Goal: Task Accomplishment & Management: Use online tool/utility

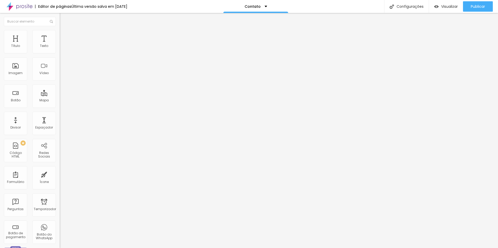
click at [60, 31] on li "Estilo" at bounding box center [90, 32] width 60 height 5
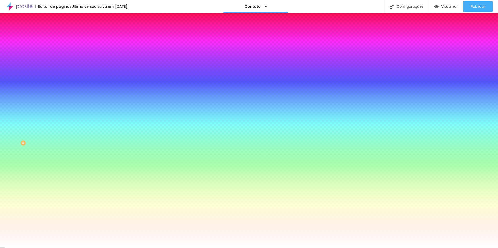
click at [60, 35] on li "Avançado" at bounding box center [90, 37] width 60 height 5
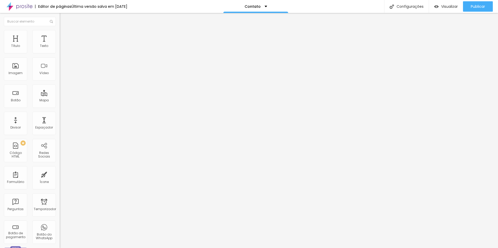
click at [60, 30] on li "Conteúdo" at bounding box center [90, 27] width 60 height 5
click at [63, 51] on div "Contato" at bounding box center [89, 48] width 53 height 5
click at [60, 52] on img at bounding box center [61, 53] width 3 height 3
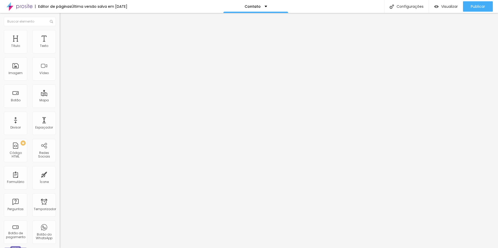
scroll to position [47, 0]
type input "lilesarte@gmail.com"
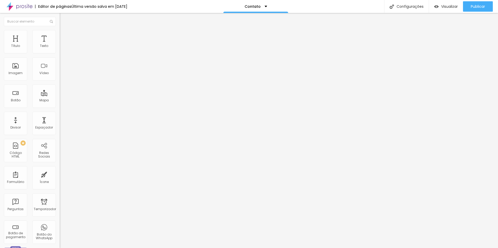
scroll to position [0, 0]
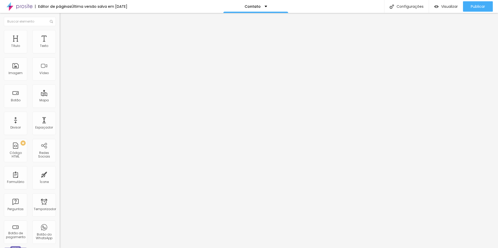
scroll to position [288, 0]
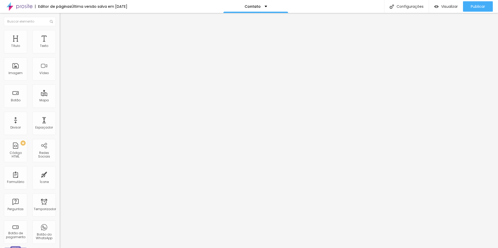
scroll to position [64, 0]
type textarea "Mensagem enviada com sucesso! Por favor aguarde. Caso tenha urgência, chame no …"
click at [60, 50] on button "button" at bounding box center [63, 46] width 7 height 5
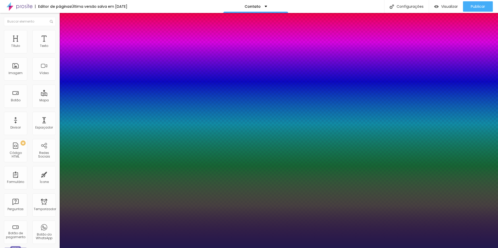
type input "1"
drag, startPoint x: 115, startPoint y: 88, endPoint x: 109, endPoint y: 88, distance: 6.2
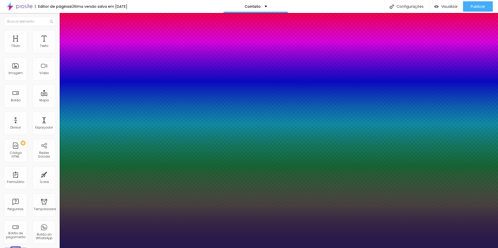
drag, startPoint x: 113, startPoint y: 88, endPoint x: 119, endPoint y: 88, distance: 6.5
type input "8"
type input "1"
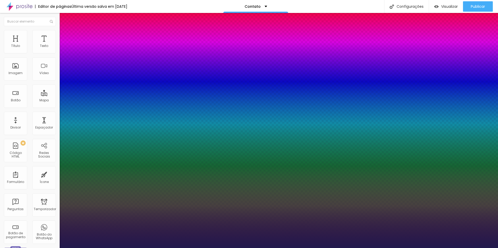
type input "19"
type input "1"
type input "19"
click at [354, 248] on div at bounding box center [249, 248] width 498 height 0
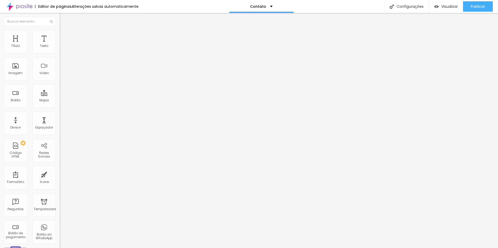
click at [62, 48] on icon "button" at bounding box center [63, 46] width 3 height 3
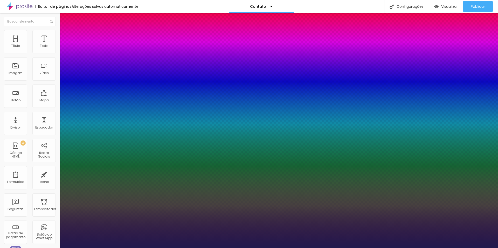
type input "1"
drag, startPoint x: 110, startPoint y: 86, endPoint x: 123, endPoint y: 89, distance: 12.7
type input "8"
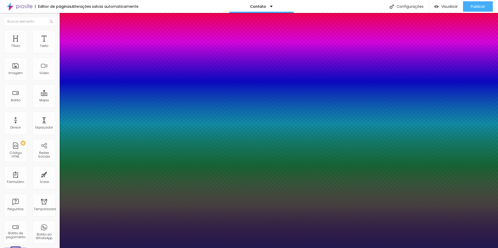
type input "1"
type input "19"
type input "1"
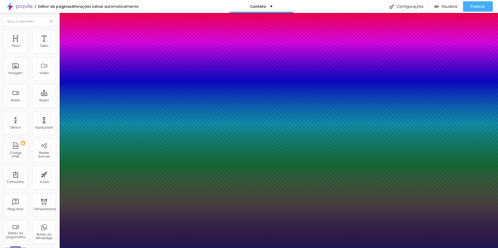
type input "19"
type input "1"
click at [445, 248] on div at bounding box center [249, 248] width 498 height 0
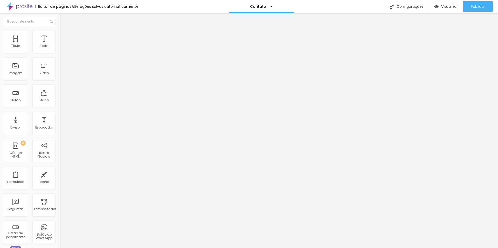
click at [60, 53] on div "16 Tamanho do texto" at bounding box center [90, 71] width 60 height 73
click at [60, 100] on input "16" at bounding box center [69, 102] width 19 height 5
type input "8"
type input "1"
type input "19"
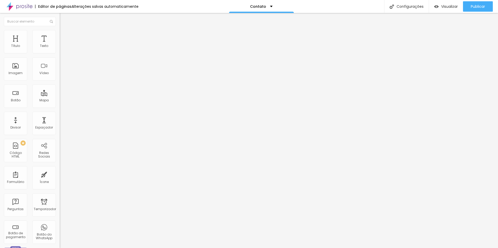
type input "19"
click at [64, 36] on font "Avançado" at bounding box center [72, 33] width 17 height 4
click at [64, 31] on font "Estilo" at bounding box center [68, 28] width 8 height 4
click at [60, 154] on div "Editar nulo Estilo Avançado Tamanho Título 1 H1 Título 2 H2 Título 3 H3 Título …" at bounding box center [90, 130] width 60 height 235
click at [67, 57] on div "Conectar" at bounding box center [76, 52] width 19 height 10
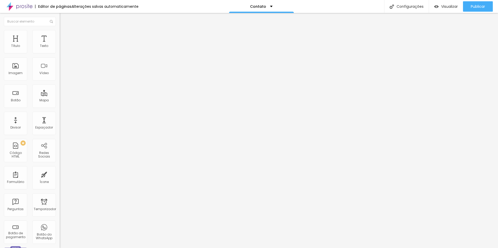
click at [60, 33] on img at bounding box center [62, 32] width 5 height 5
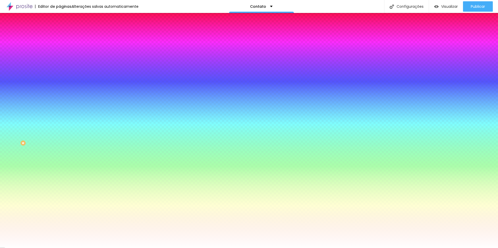
click at [60, 35] on li "Avançado" at bounding box center [90, 37] width 60 height 5
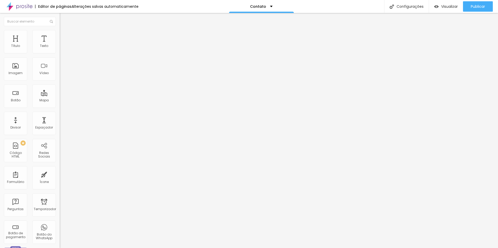
click at [60, 30] on li "Conteúdo" at bounding box center [90, 27] width 60 height 5
click at [67, 54] on font "Conectar" at bounding box center [76, 51] width 19 height 5
click at [484, 5] on font "Publicar" at bounding box center [478, 6] width 14 height 5
click at [417, 8] on font "Configurações" at bounding box center [409, 6] width 27 height 5
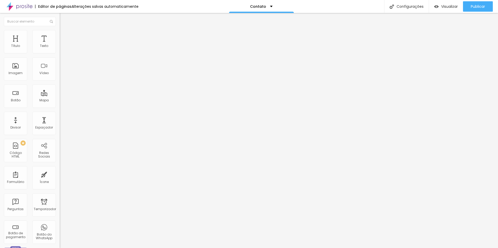
scroll to position [9, 0]
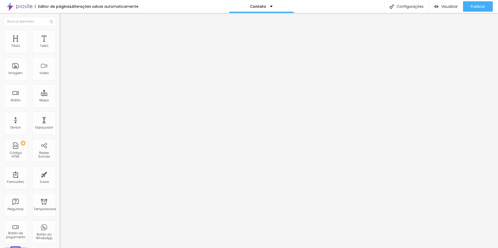
scroll to position [0, 0]
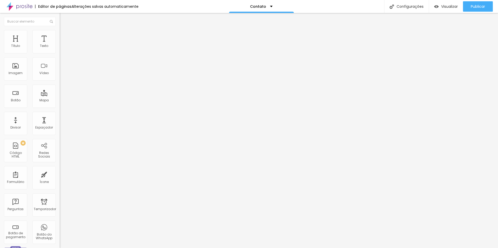
click at [60, 33] on img at bounding box center [62, 32] width 5 height 5
click at [60, 34] on li "Estilo" at bounding box center [90, 32] width 60 height 5
click at [62, 82] on img at bounding box center [63, 83] width 3 height 3
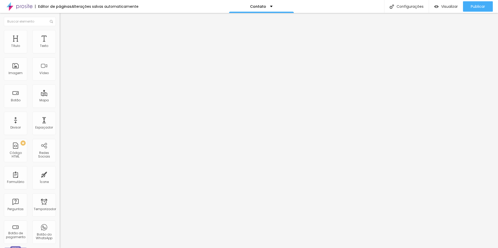
radio input "false"
radio input "true"
click at [60, 49] on button at bounding box center [63, 46] width 7 height 5
radio input "true"
radio input "false"
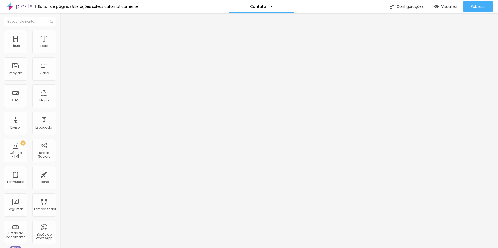
click at [62, 82] on img at bounding box center [63, 83] width 3 height 3
radio input "false"
click at [62, 82] on img at bounding box center [63, 83] width 3 height 3
radio input "false"
radio input "true"
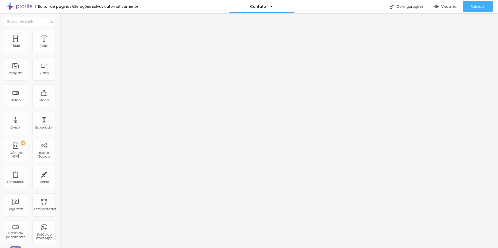
click at [60, 155] on input "14" at bounding box center [69, 157] width 19 height 5
drag, startPoint x: 53, startPoint y: 77, endPoint x: 56, endPoint y: 78, distance: 3.9
click at [60, 90] on div "14 Tamanho do texto" at bounding box center [90, 126] width 60 height 73
type input "16"
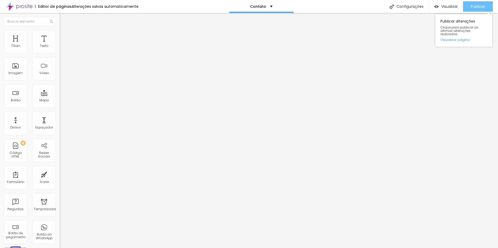
click at [472, 2] on div "Publicar" at bounding box center [478, 6] width 14 height 10
click at [21, 7] on img at bounding box center [19, 6] width 26 height 13
drag, startPoint x: 52, startPoint y: 51, endPoint x: 55, endPoint y: 52, distance: 4.0
click at [60, 52] on div "18 Tamanho do texto" at bounding box center [90, 71] width 60 height 73
type input "8"
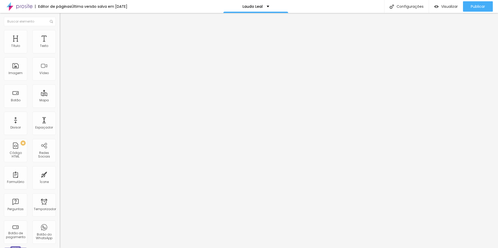
type input "1"
type input "19"
click at [60, 34] on li "Estilo" at bounding box center [90, 32] width 60 height 5
click at [60, 155] on input "15" at bounding box center [69, 157] width 19 height 5
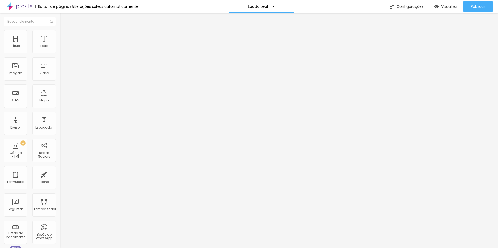
type input "13"
type input "1"
type input "16"
click at [62, 82] on img at bounding box center [63, 83] width 3 height 3
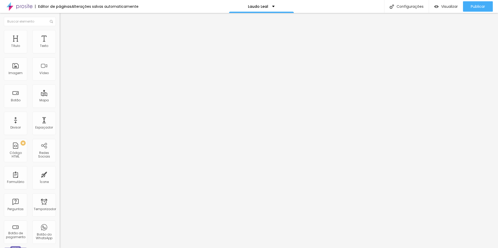
radio input "false"
click at [62, 82] on img at bounding box center [63, 83] width 3 height 3
radio input "false"
radio input "true"
click at [62, 47] on img at bounding box center [63, 45] width 3 height 3
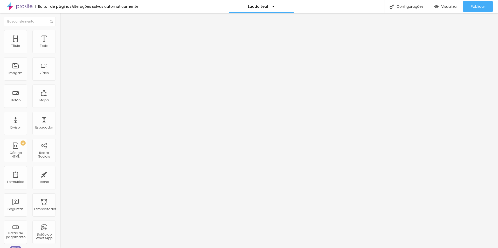
radio input "true"
radio input "false"
click at [62, 47] on img at bounding box center [63, 45] width 3 height 3
radio input "true"
radio input "false"
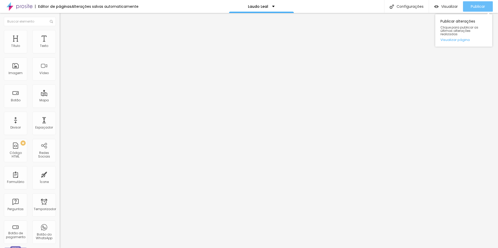
click at [476, 9] on font "Publicar" at bounding box center [478, 6] width 14 height 5
click at [24, 6] on img at bounding box center [19, 6] width 26 height 13
click at [60, 21] on button "Editar nulo" at bounding box center [90, 19] width 60 height 12
click at [60, 32] on img at bounding box center [62, 32] width 5 height 5
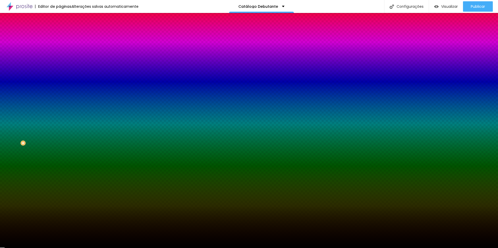
click at [64, 37] on font "Avançado" at bounding box center [72, 39] width 17 height 4
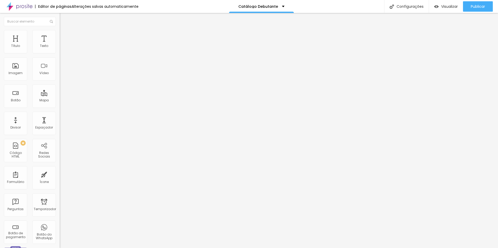
click at [60, 30] on img at bounding box center [62, 27] width 5 height 5
click at [471, 3] on div "Publicar" at bounding box center [478, 6] width 14 height 10
